Goal: Manage account settings

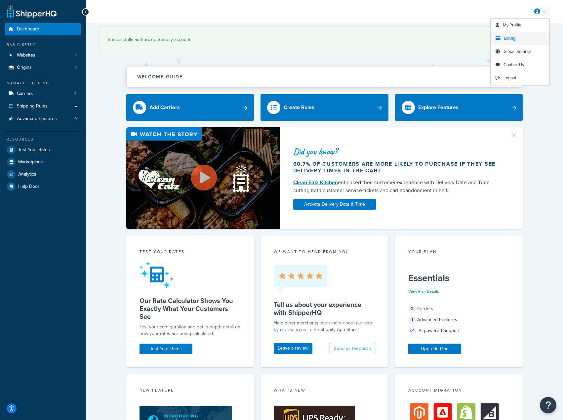
click at [509, 38] on span "Billing" at bounding box center [509, 38] width 11 height 6
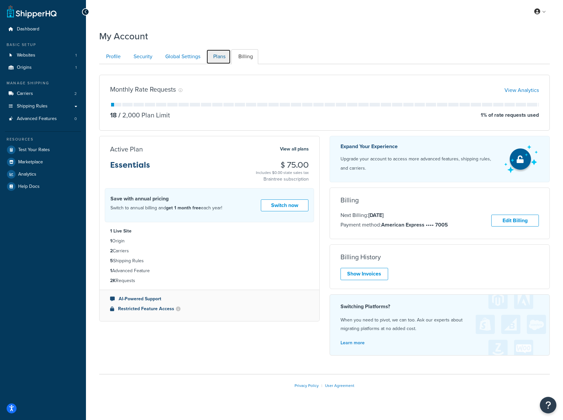
click at [215, 55] on link "Plans" at bounding box center [218, 56] width 24 height 15
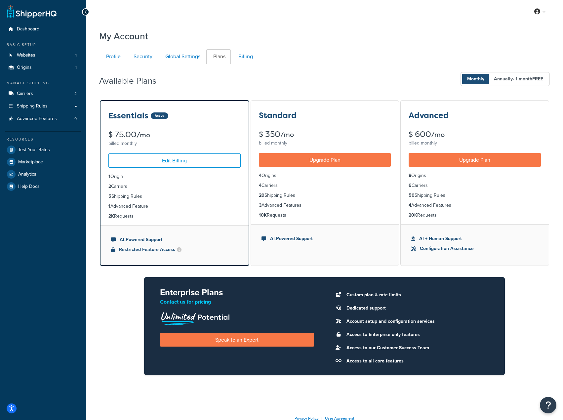
click at [322, 84] on div "Available Plans Monthly Annually - 1 month FREE" at bounding box center [324, 78] width 450 height 19
click at [188, 63] on link "Global Settings" at bounding box center [181, 56] width 47 height 15
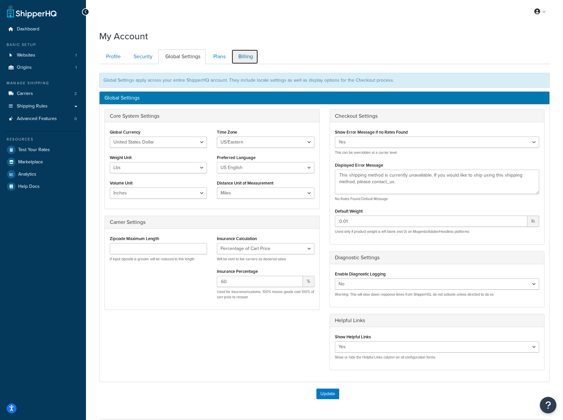
click at [248, 61] on link "Billing" at bounding box center [244, 56] width 27 height 15
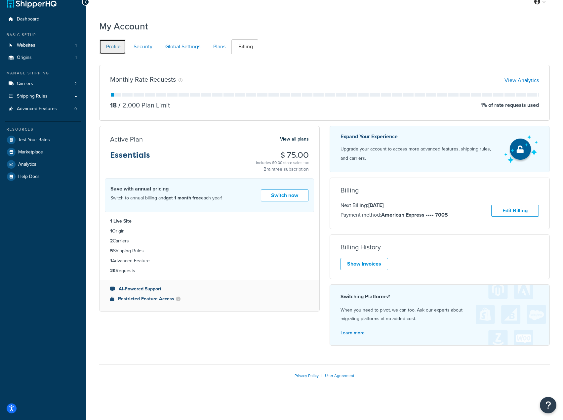
click at [119, 46] on link "Profile" at bounding box center [112, 46] width 27 height 15
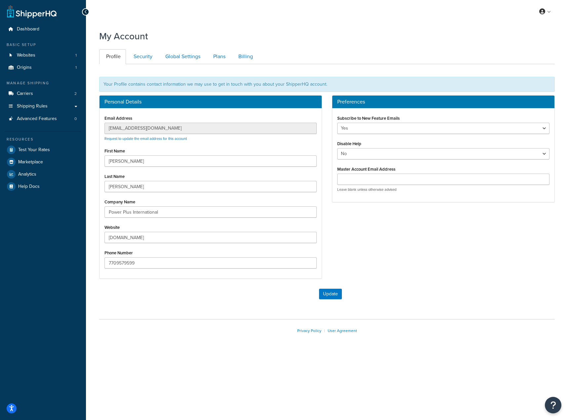
click at [385, 266] on div "Personal Details Email Address cj@boilerusa.com Request to update the email add…" at bounding box center [326, 190] width 465 height 190
click at [143, 55] on link "Security" at bounding box center [142, 56] width 31 height 15
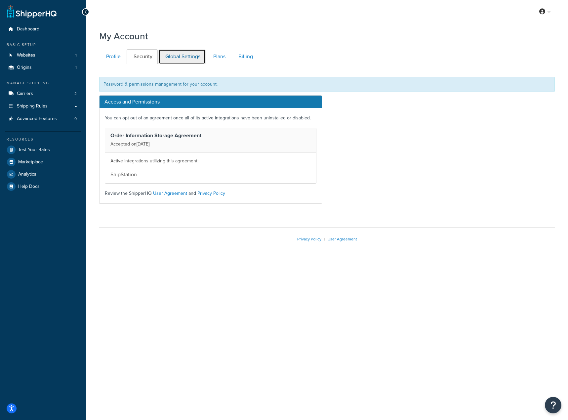
click at [170, 55] on link "Global Settings" at bounding box center [181, 56] width 47 height 15
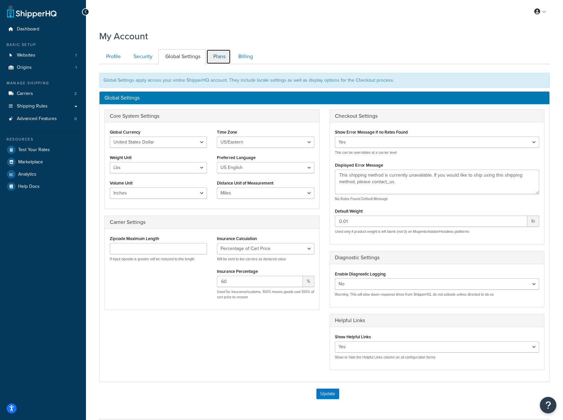
click at [216, 60] on link "Plans" at bounding box center [218, 56] width 24 height 15
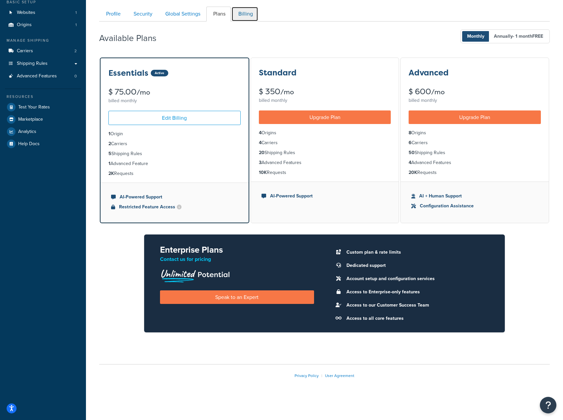
click at [250, 9] on link "Billing" at bounding box center [244, 14] width 27 height 15
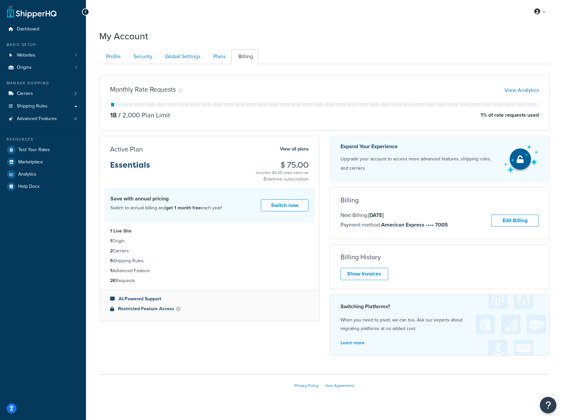
click at [327, 61] on ul "Profile Security Global Settings Plans Billing" at bounding box center [324, 56] width 450 height 15
click at [495, 294] on div "Expand Your Experience Upgrade your account to access more advanced features, s…" at bounding box center [439, 248] width 230 height 225
click at [511, 221] on link "Edit Billing" at bounding box center [515, 220] width 48 height 12
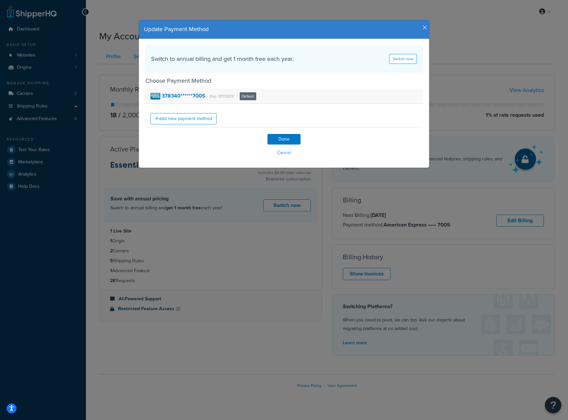
click at [229, 93] on div "378340******7005 Exp. 07/2029 Default" at bounding box center [203, 96] width 106 height 10
click at [229, 96] on small "Exp. 07/2029" at bounding box center [221, 96] width 23 height 6
click at [266, 97] on div "378340******7005 Exp. 07/2029 Default" at bounding box center [283, 96] width 277 height 15
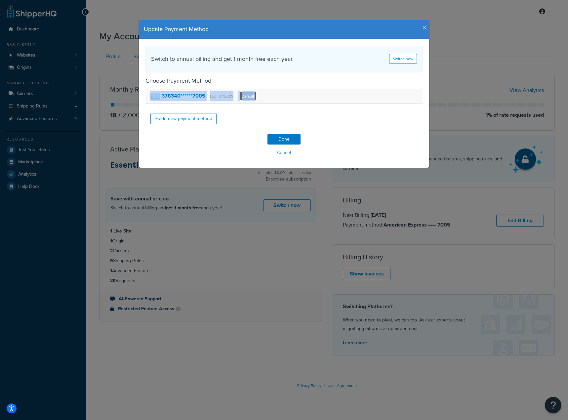
click at [266, 97] on div "378340******7005 Exp. 07/2029 Default" at bounding box center [283, 96] width 277 height 15
click at [327, 130] on form "Choose Payment Method 378340******7005 Exp. 07/2029 Default add new payment met…" at bounding box center [283, 116] width 277 height 81
click at [285, 151] on button "Cancel" at bounding box center [283, 153] width 277 height 10
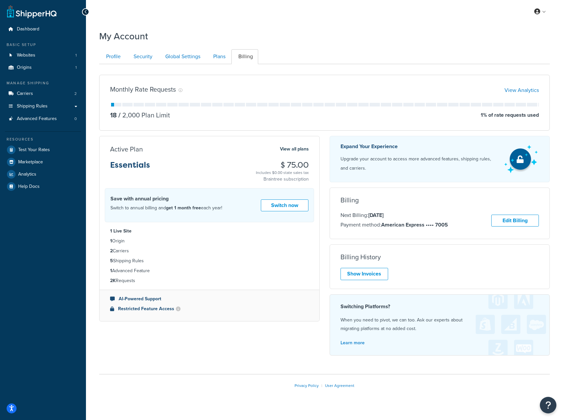
click at [368, 52] on ul "Profile Security Global Settings Plans Billing" at bounding box center [324, 56] width 450 height 15
click at [493, 49] on ul "Profile Security Global Settings Plans Billing" at bounding box center [324, 56] width 450 height 15
click at [519, 28] on div "My Account" at bounding box center [324, 34] width 450 height 16
click at [439, 44] on div "My Account Contact Us Send Us A Message Contact Information Name * Email * Comp…" at bounding box center [324, 219] width 477 height 387
